Goal: Use online tool/utility: Utilize a website feature to perform a specific function

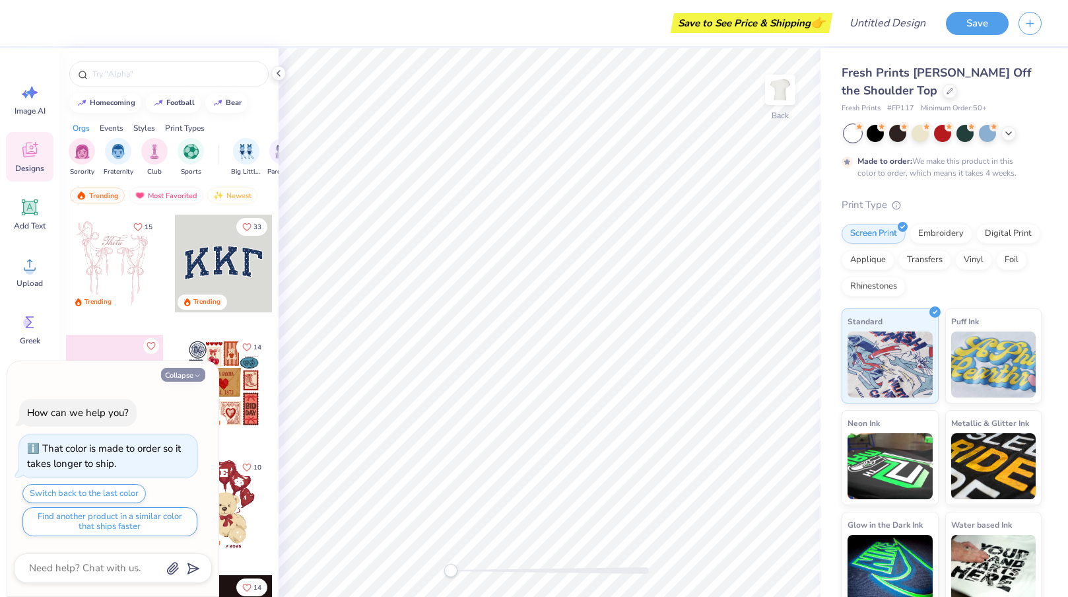
click at [181, 376] on button "Collapse" at bounding box center [183, 375] width 44 height 14
type textarea "x"
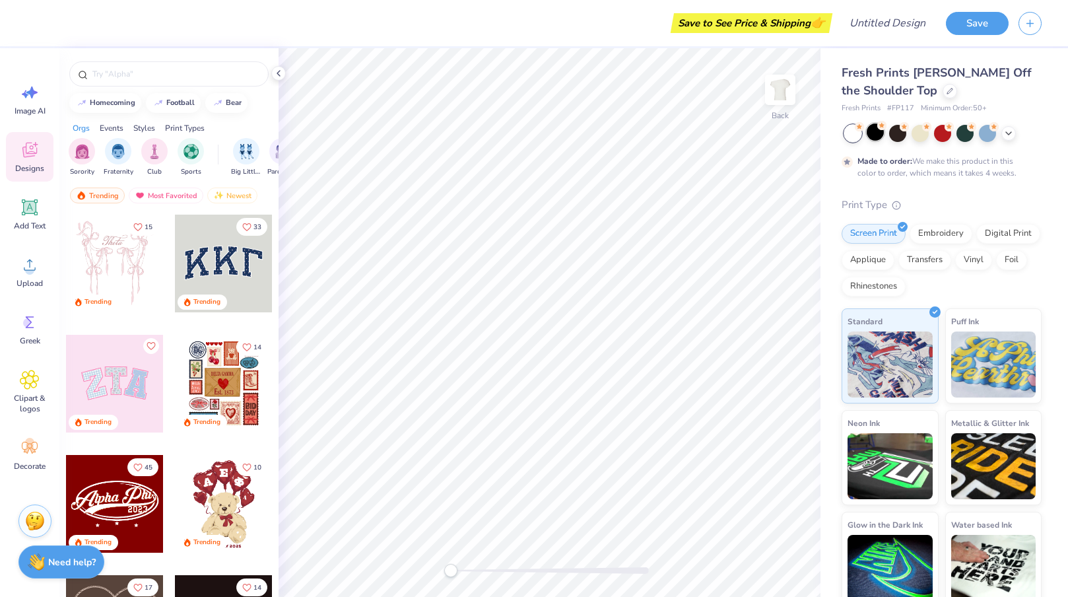
click at [880, 138] on div at bounding box center [875, 131] width 17 height 17
click at [898, 137] on div at bounding box center [897, 131] width 17 height 17
click at [845, 139] on div at bounding box center [852, 133] width 17 height 17
click at [867, 136] on div at bounding box center [875, 131] width 17 height 17
click at [1015, 326] on div "Puff Ink" at bounding box center [993, 353] width 97 height 95
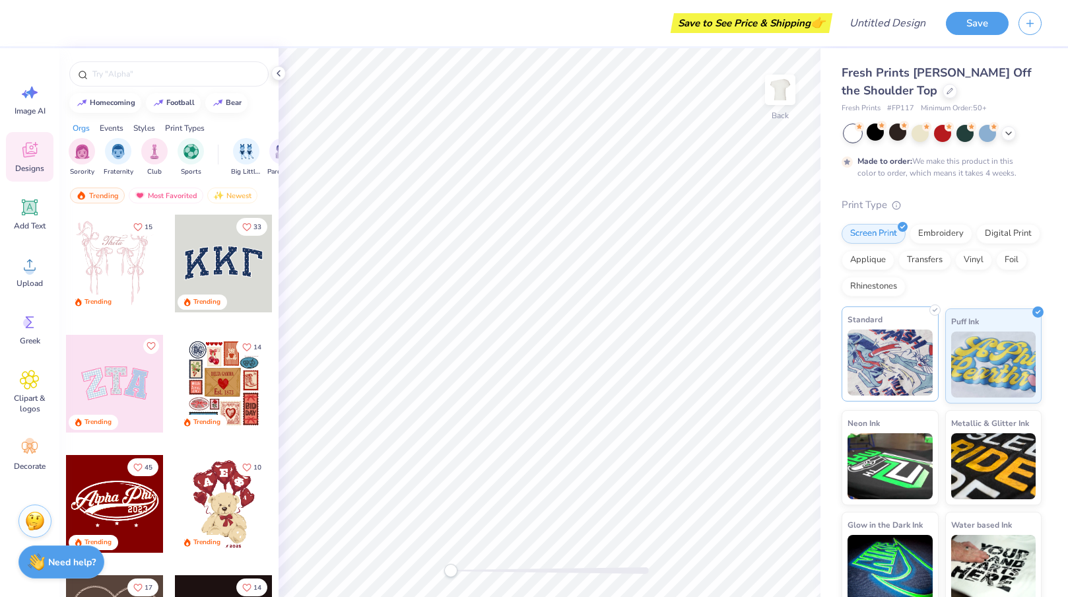
click at [903, 353] on img at bounding box center [890, 362] width 85 height 66
